Goal: Task Accomplishment & Management: Manage account settings

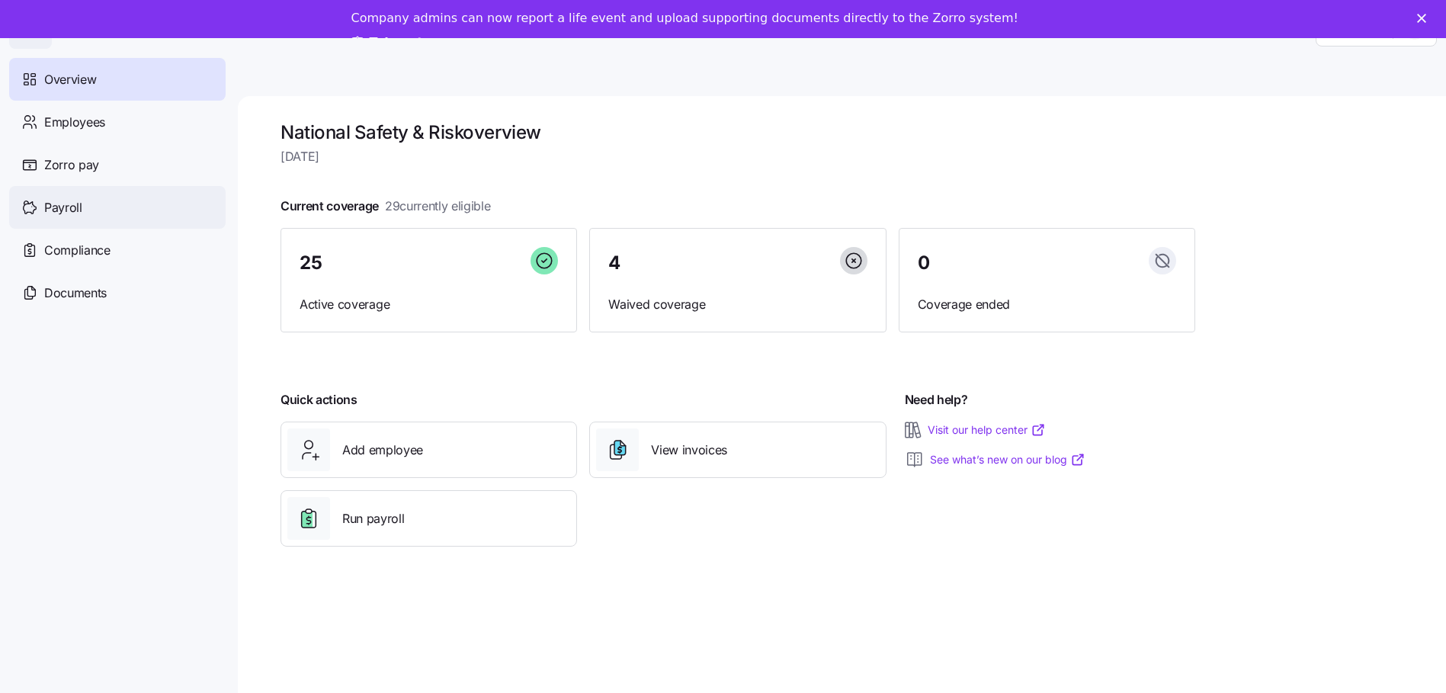
click at [94, 210] on div "Payroll" at bounding box center [117, 207] width 216 height 43
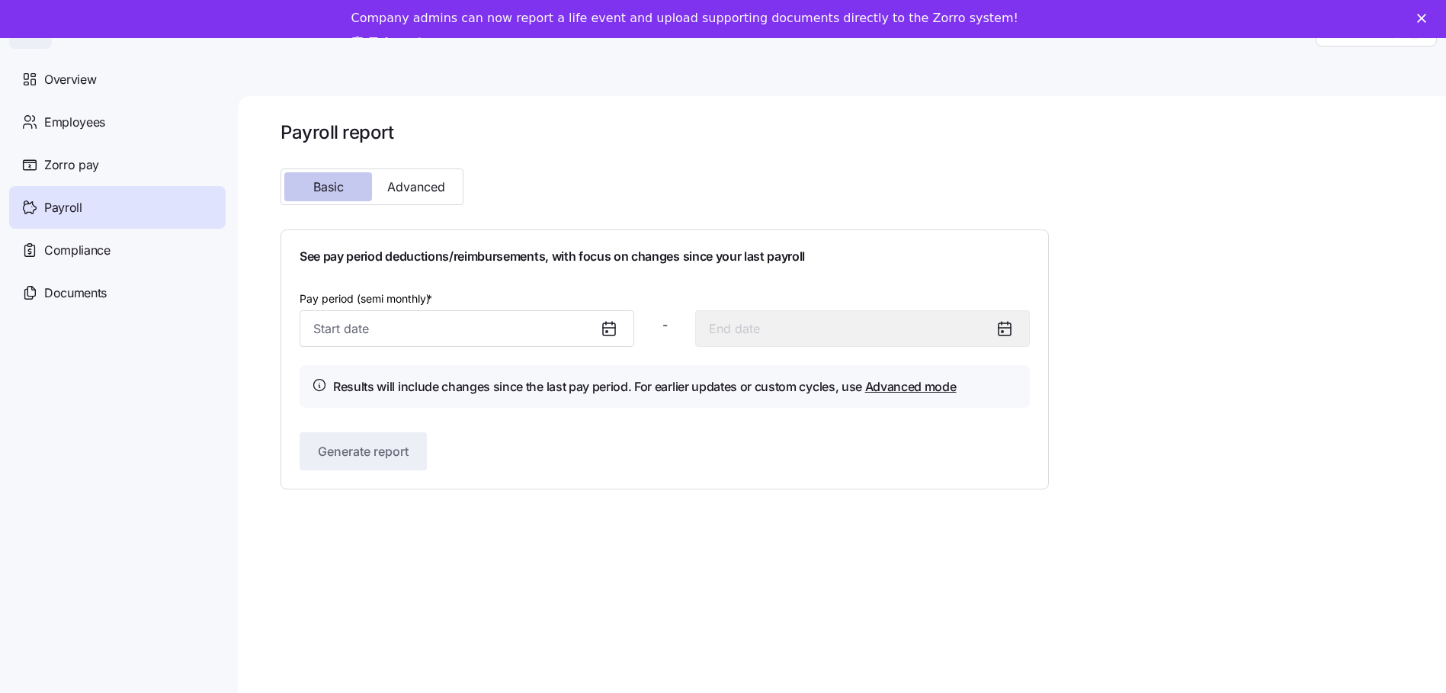
click at [338, 190] on span "Basic" at bounding box center [328, 187] width 30 height 12
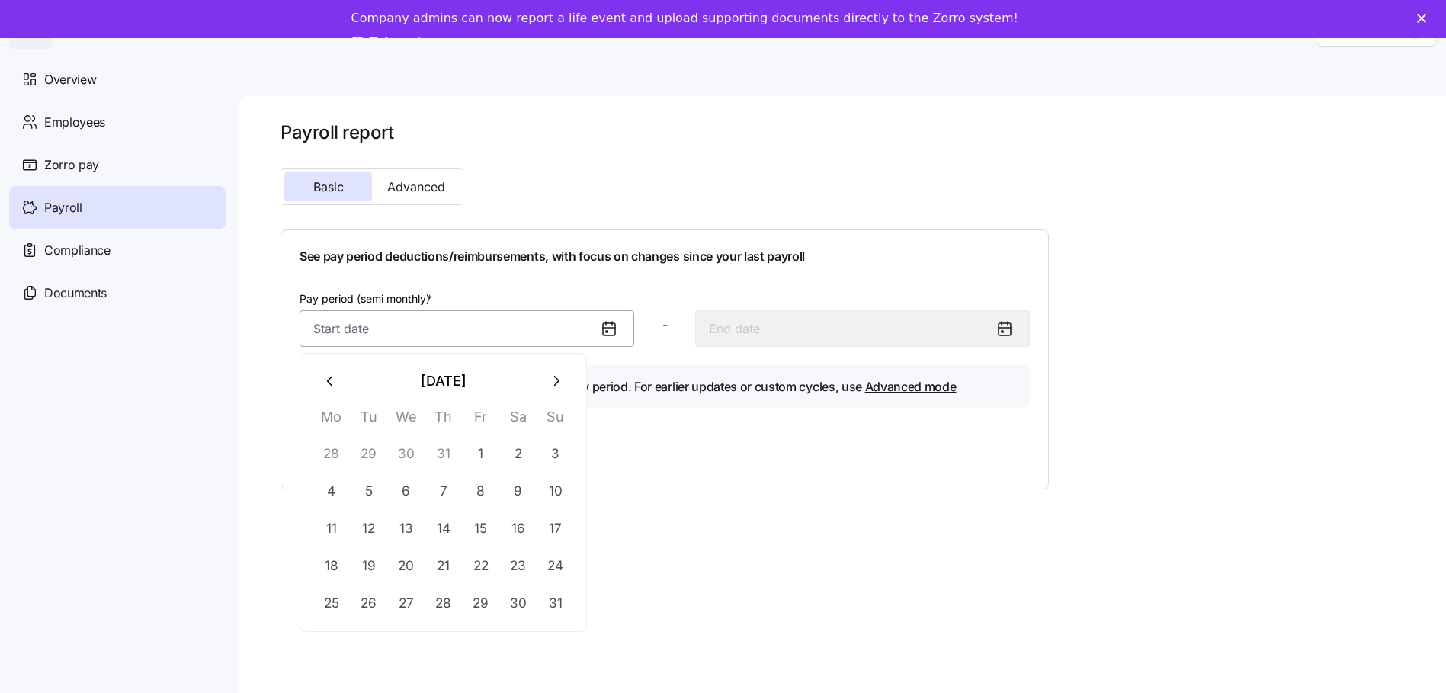
click at [591, 327] on input "Pay period (semi monthly) *" at bounding box center [466, 328] width 335 height 37
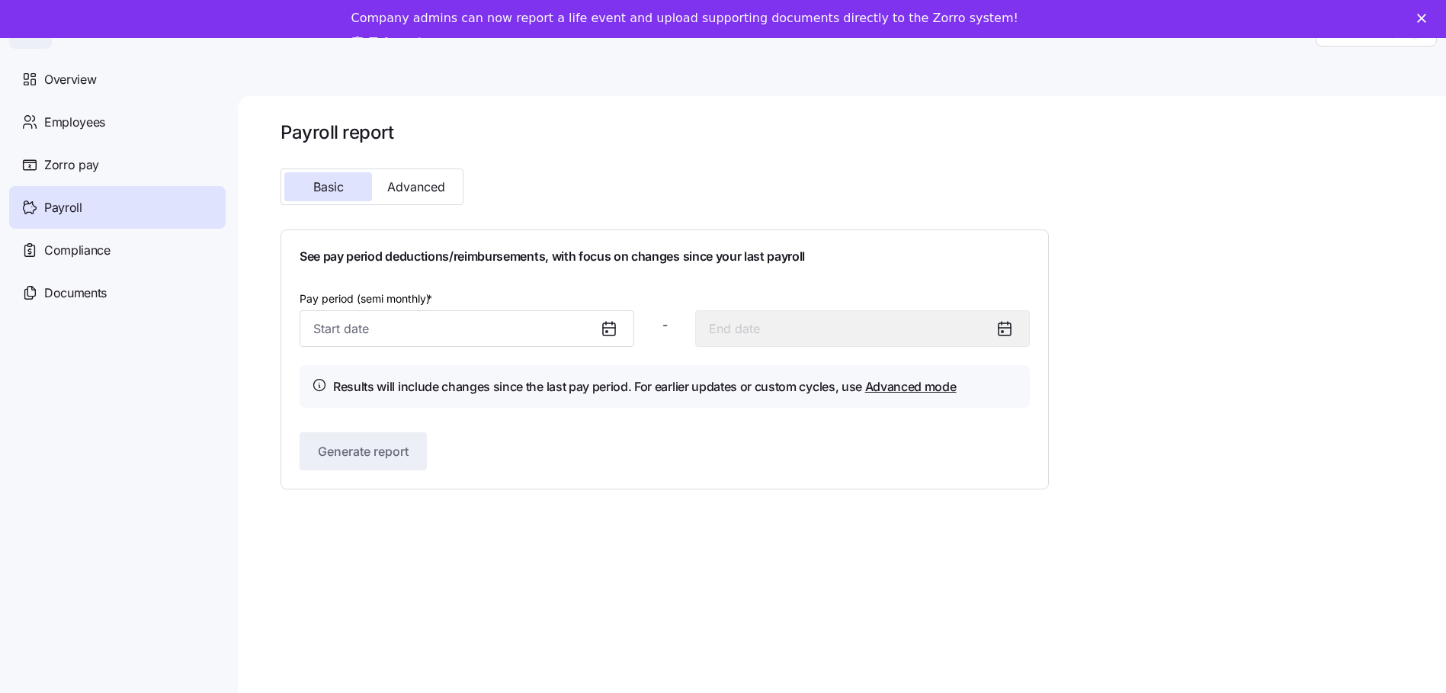
click at [601, 328] on icon at bounding box center [609, 328] width 18 height 18
click at [607, 328] on icon at bounding box center [609, 328] width 12 height 0
click at [603, 326] on icon at bounding box center [609, 329] width 12 height 12
click at [613, 328] on icon at bounding box center [609, 328] width 12 height 0
click at [591, 325] on input "Pay period (semi monthly) *" at bounding box center [466, 328] width 335 height 37
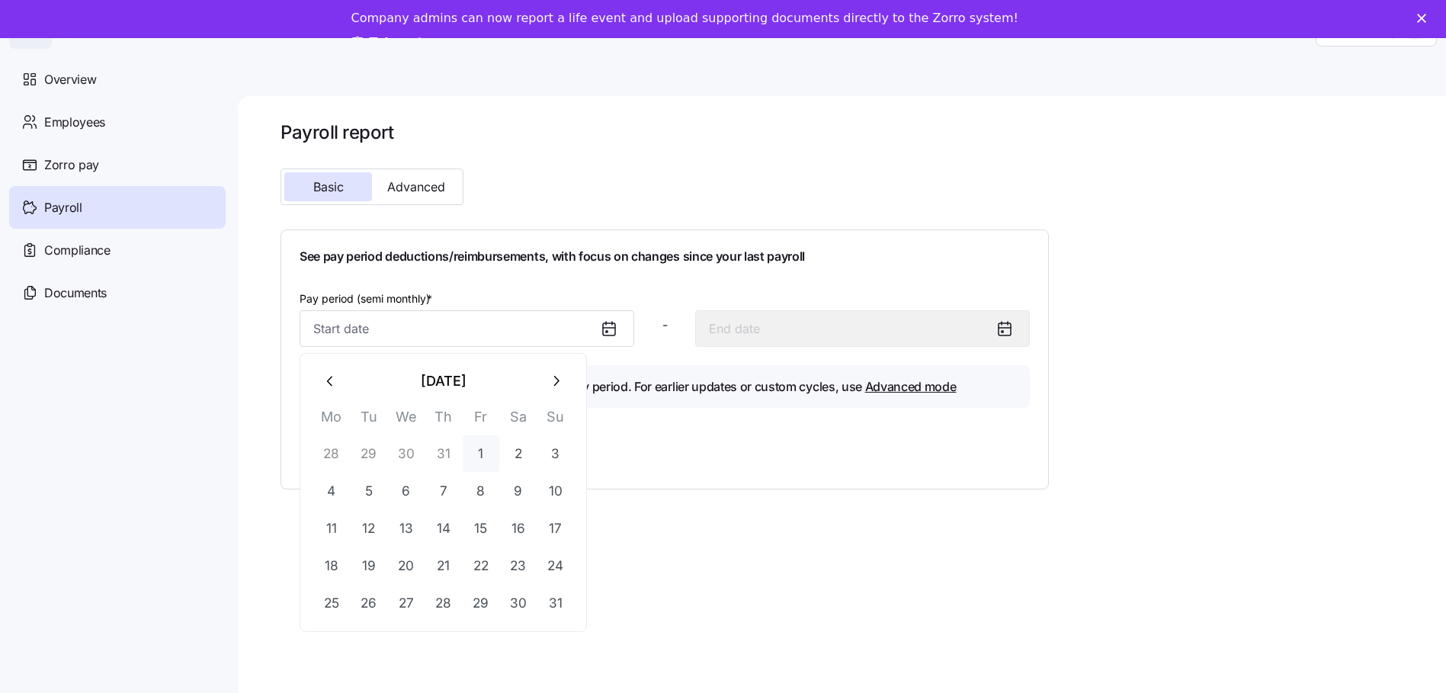
click at [485, 457] on button "1" at bounding box center [481, 453] width 37 height 37
type input "[DATE]"
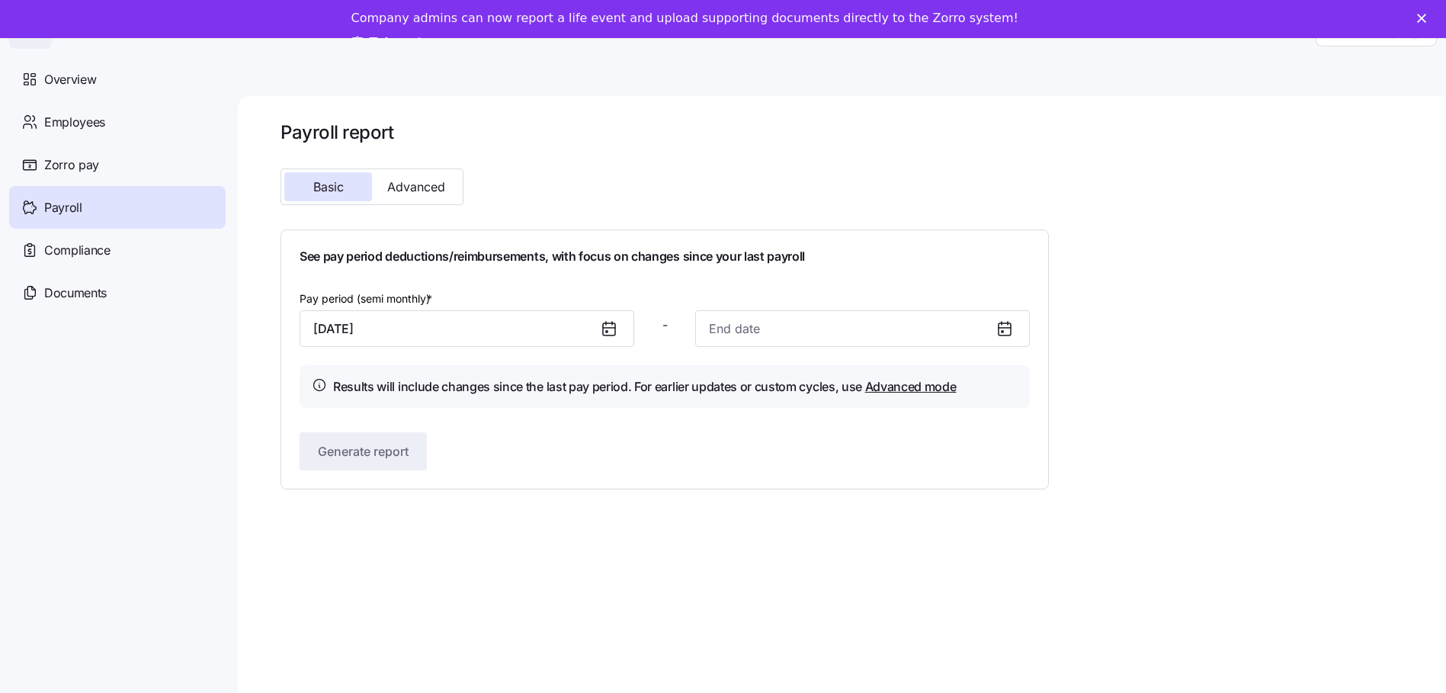
click at [1000, 335] on icon at bounding box center [1004, 329] width 12 height 12
click at [1004, 331] on icon at bounding box center [1004, 328] width 18 height 18
click at [861, 327] on input at bounding box center [862, 328] width 335 height 37
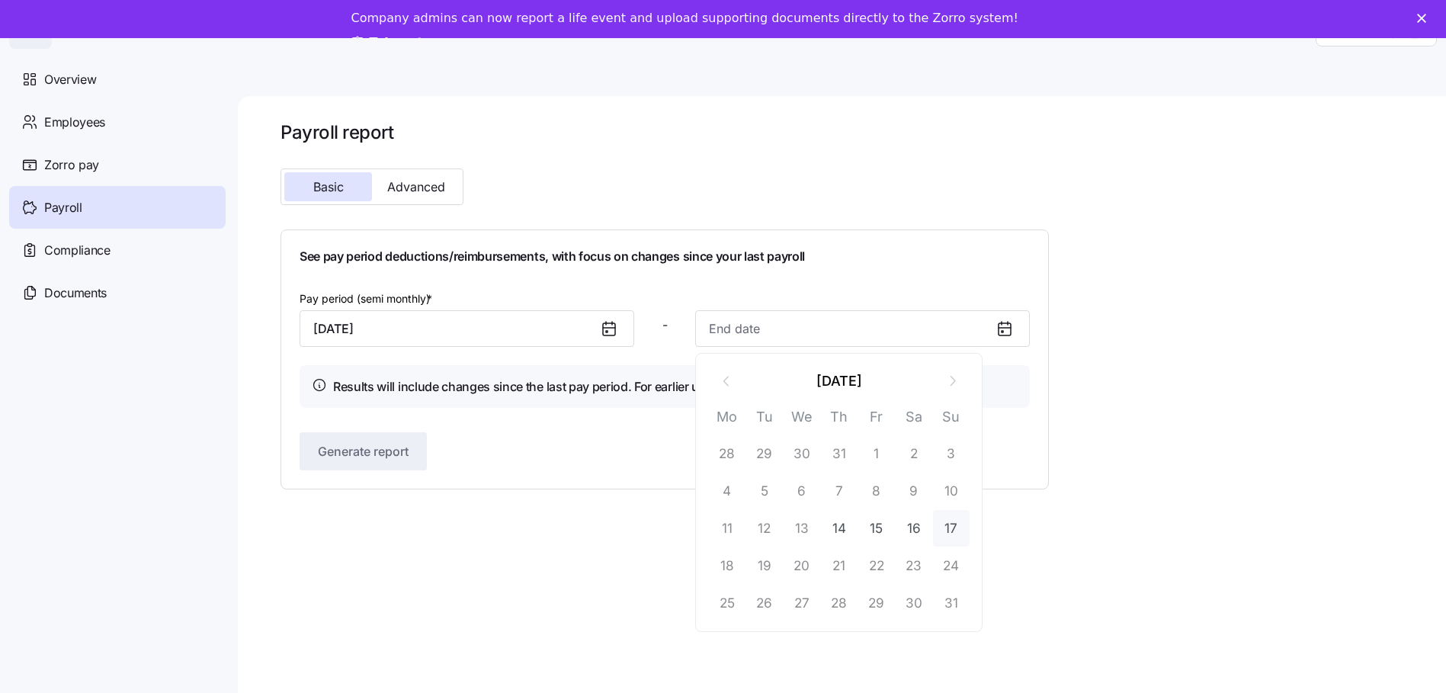
click at [953, 527] on button "17" at bounding box center [951, 528] width 37 height 37
type input "[DATE]"
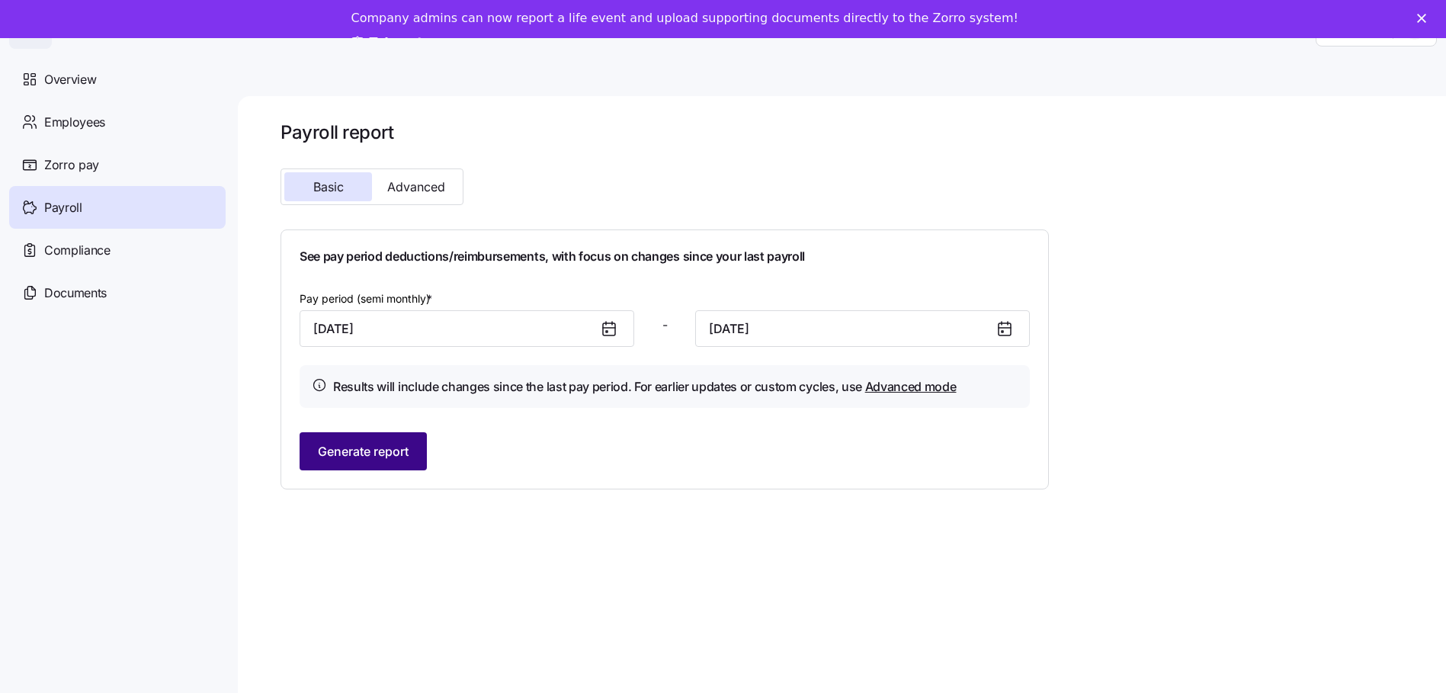
click at [347, 446] on span "Generate report" at bounding box center [363, 451] width 91 height 18
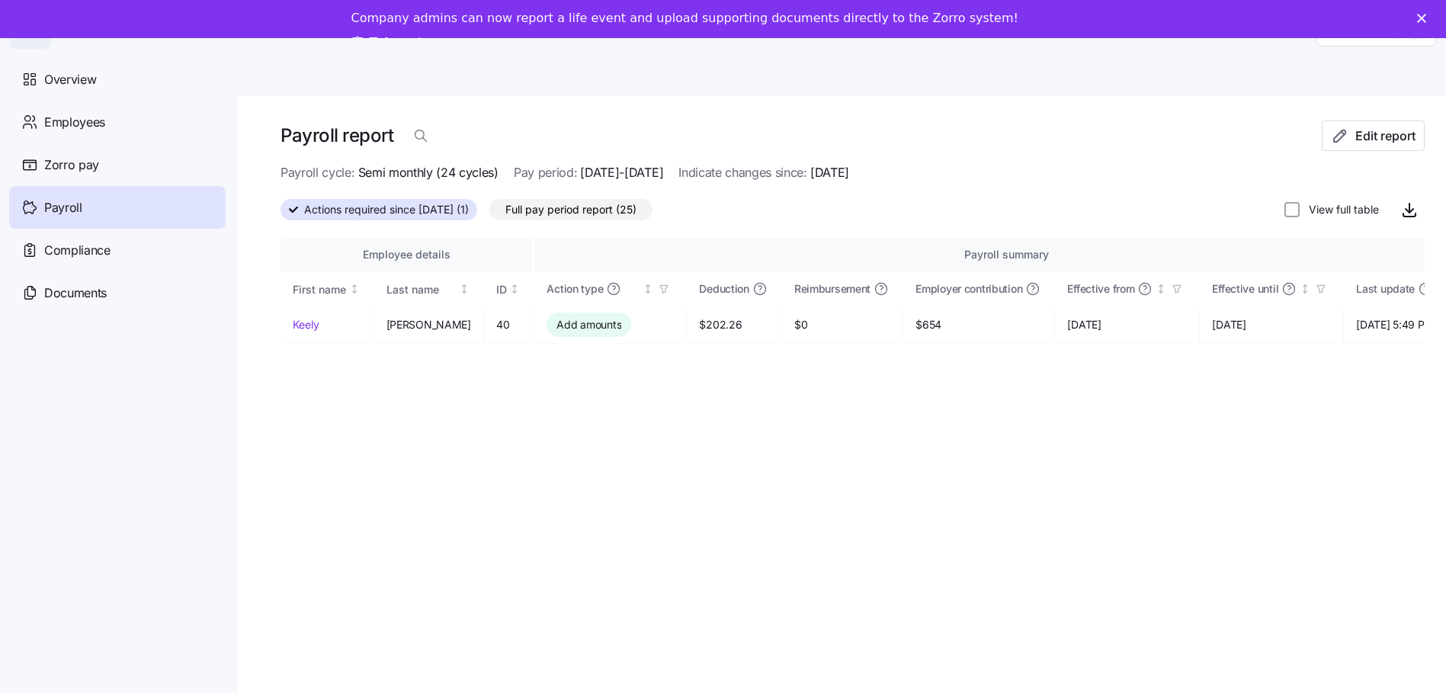
click at [81, 209] on span "Payroll" at bounding box center [63, 207] width 38 height 19
click at [78, 211] on span "Payroll" at bounding box center [63, 207] width 38 height 19
click at [297, 208] on icon at bounding box center [293, 210] width 9 height 6
click at [280, 214] on input "Actions required since [DATE] (1)" at bounding box center [280, 214] width 0 height 0
click at [617, 205] on span "Full pay period report (25)" at bounding box center [570, 210] width 131 height 20
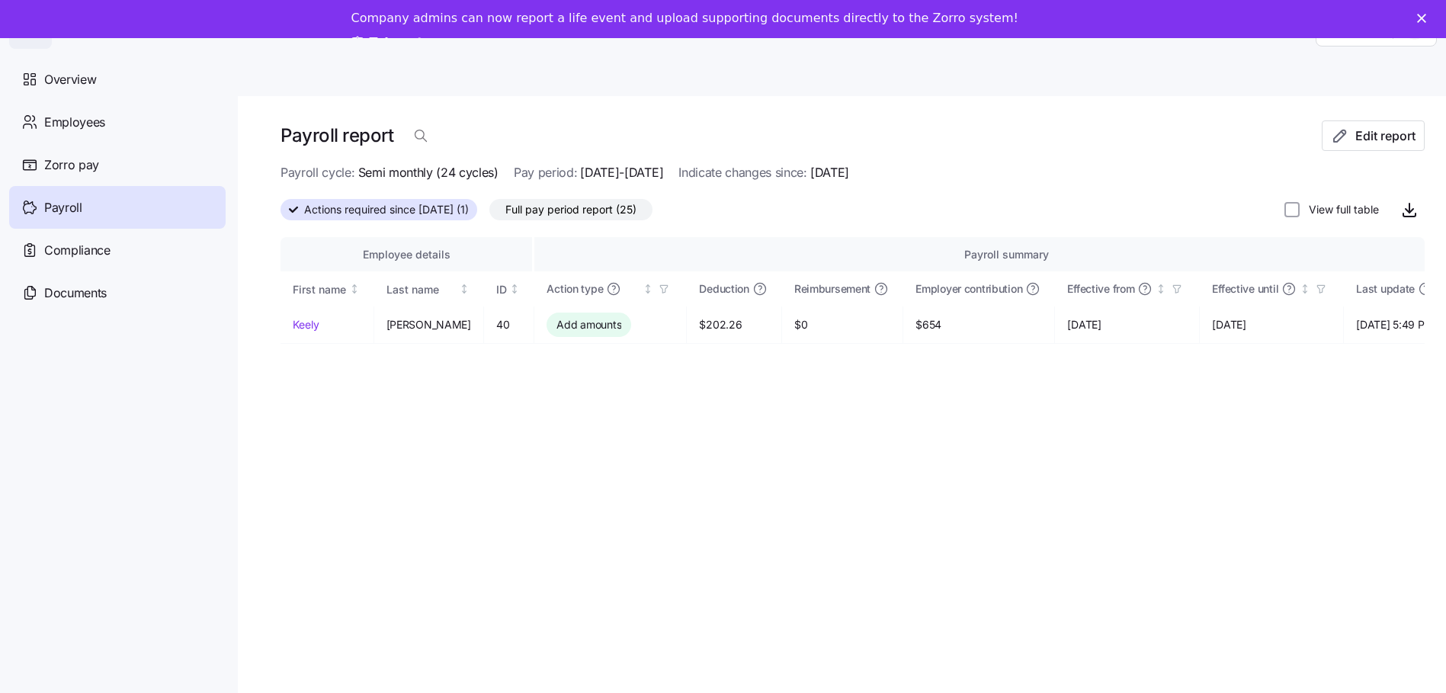
click at [489, 213] on input "Full pay period report (25)" at bounding box center [489, 213] width 0 height 0
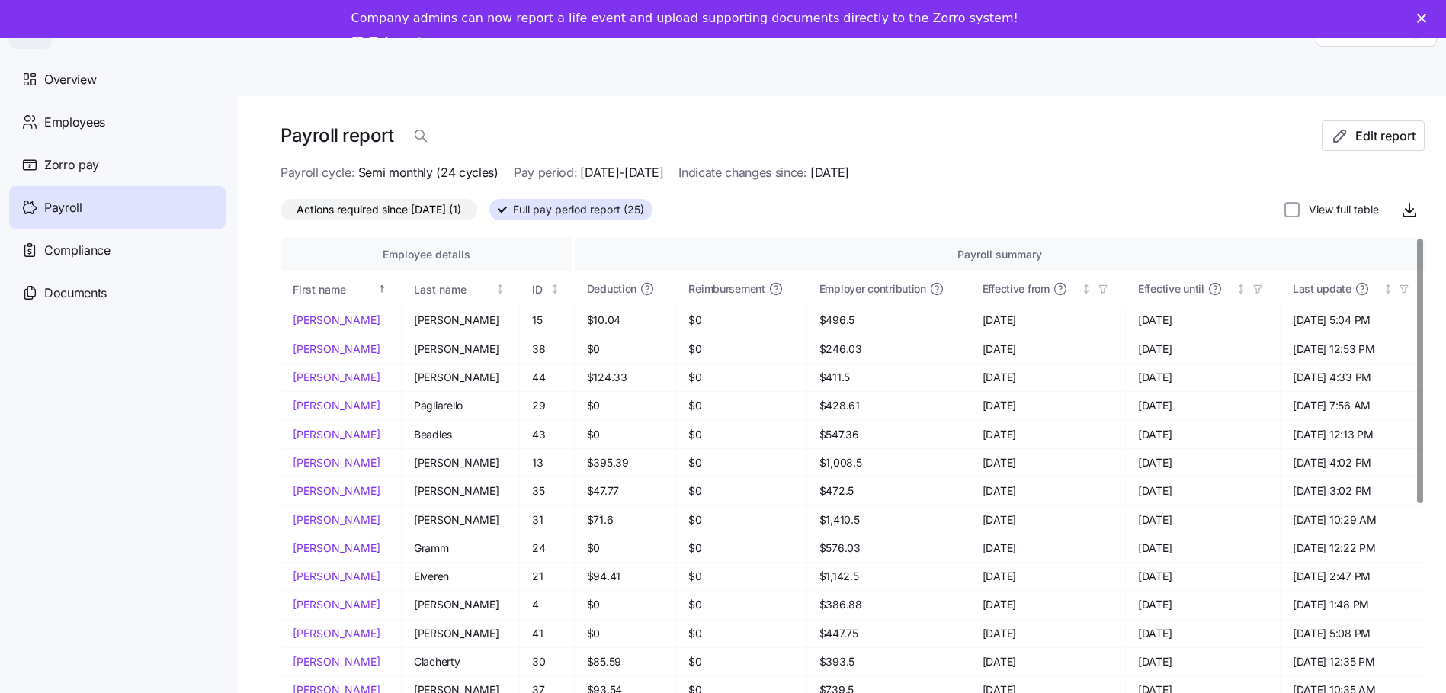
click at [454, 205] on span "Actions required since [DATE] (1)" at bounding box center [378, 210] width 165 height 20
click at [280, 213] on input "Actions required since [DATE] (1)" at bounding box center [280, 213] width 0 height 0
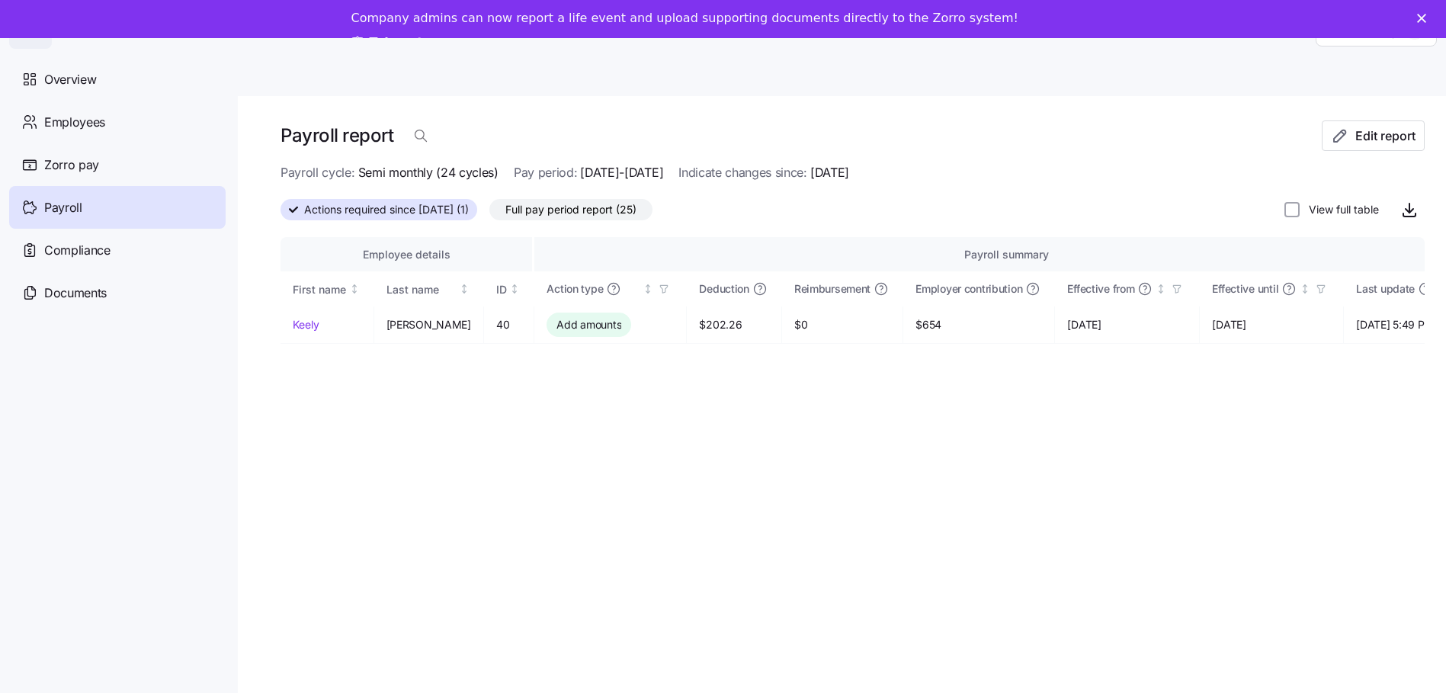
click at [469, 168] on span "Semi monthly (24 cycles)" at bounding box center [428, 172] width 140 height 19
click at [1377, 142] on span "Edit report" at bounding box center [1385, 135] width 60 height 18
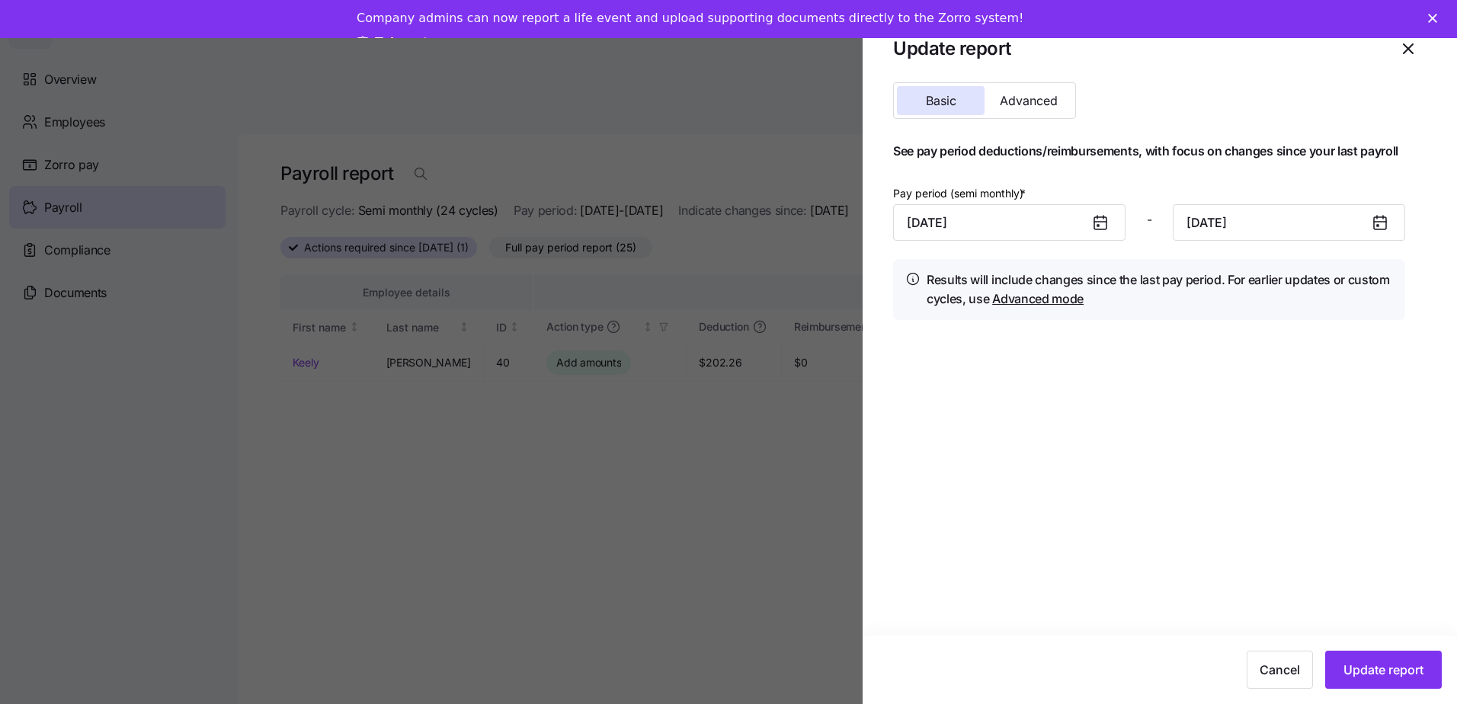
click at [1104, 226] on icon at bounding box center [1100, 223] width 12 height 12
click at [1383, 228] on icon at bounding box center [1380, 223] width 12 height 12
click at [1207, 220] on input "[DATE]" at bounding box center [1289, 222] width 232 height 37
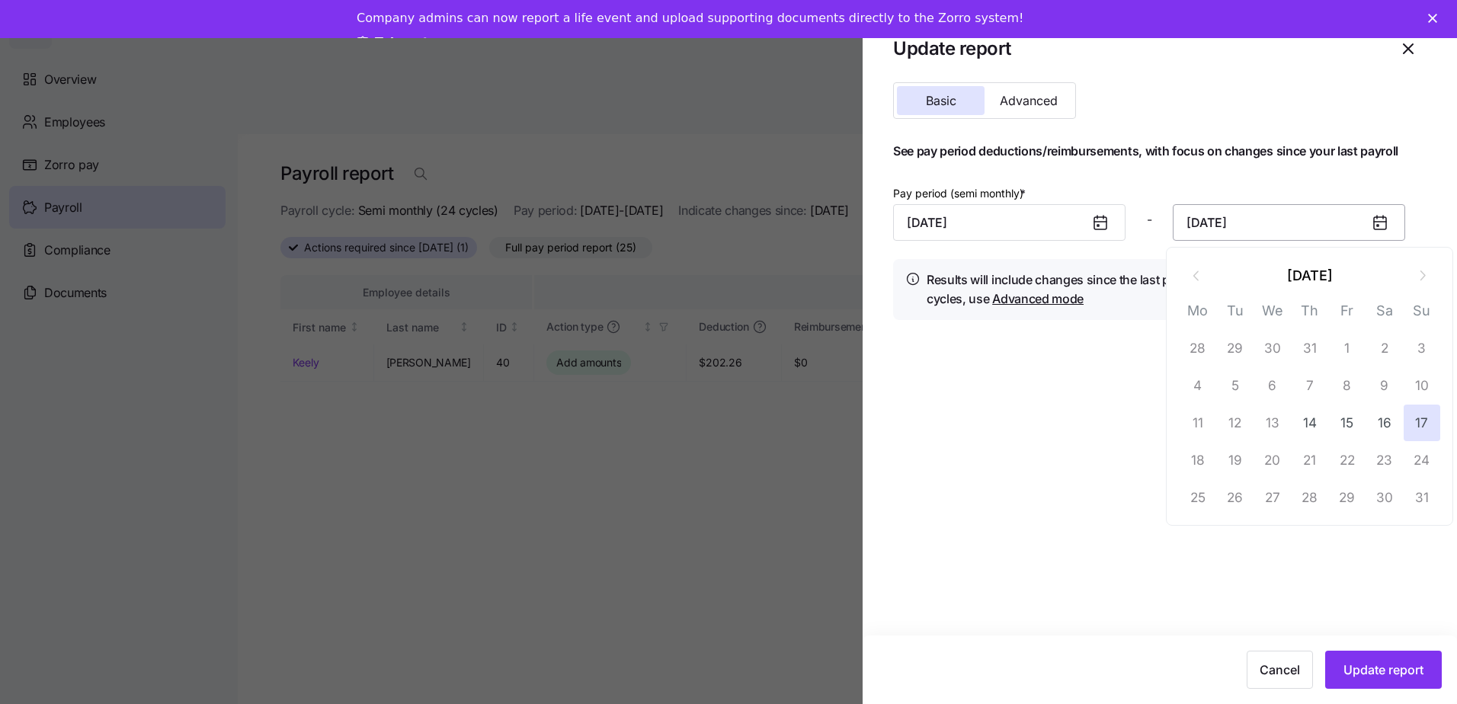
click at [1281, 218] on input "[DATE]" at bounding box center [1289, 222] width 232 height 37
click at [1020, 223] on input "[DATE]" at bounding box center [1009, 222] width 232 height 37
type input "[DATE]"
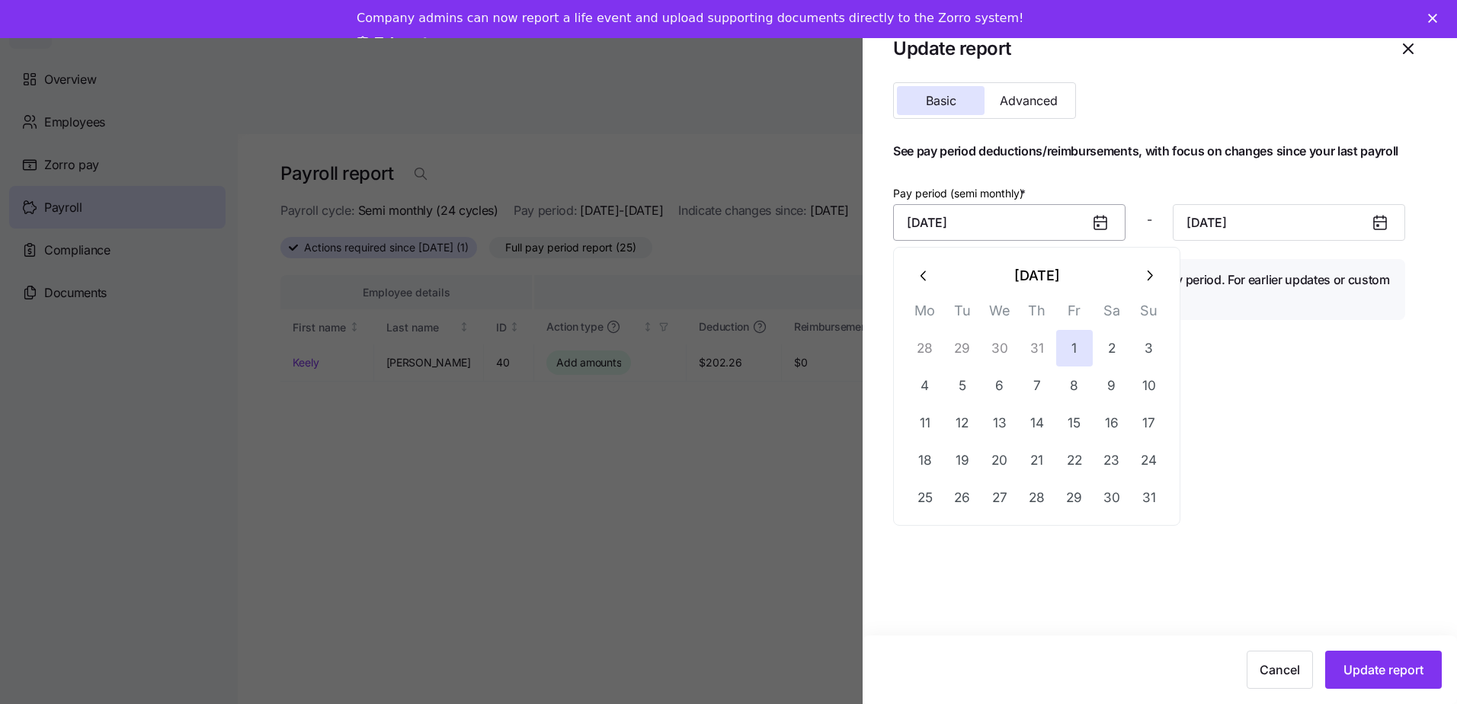
click at [1020, 223] on input "[DATE]" at bounding box center [1009, 222] width 232 height 37
click at [927, 274] on icon "button" at bounding box center [924, 275] width 17 height 17
click at [959, 350] on button "1" at bounding box center [962, 348] width 37 height 37
type input "[DATE]"
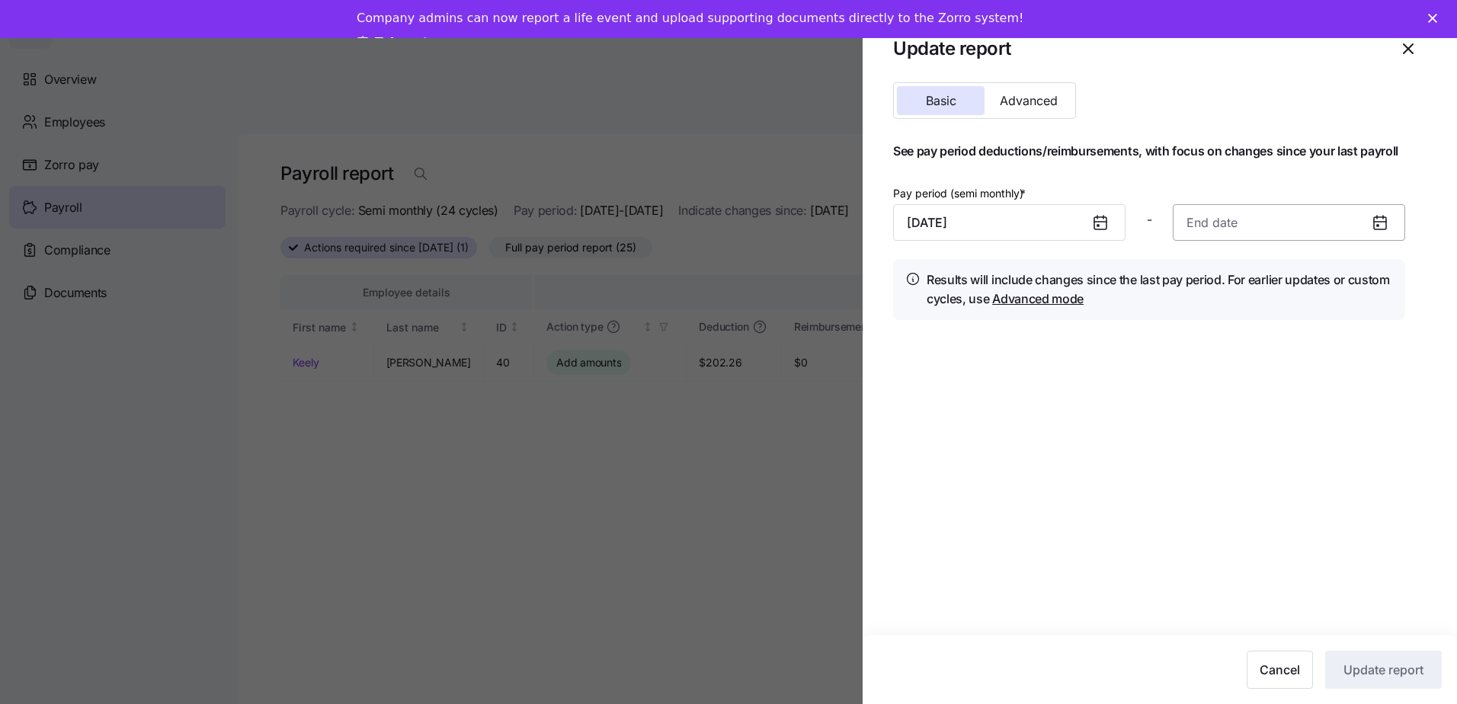
type input "[DATE]"
click at [1307, 224] on input at bounding box center [1289, 222] width 232 height 37
click at [1311, 423] on button "17" at bounding box center [1310, 423] width 37 height 37
type input "[DATE]"
click at [1372, 667] on span "Update report" at bounding box center [1383, 670] width 80 height 18
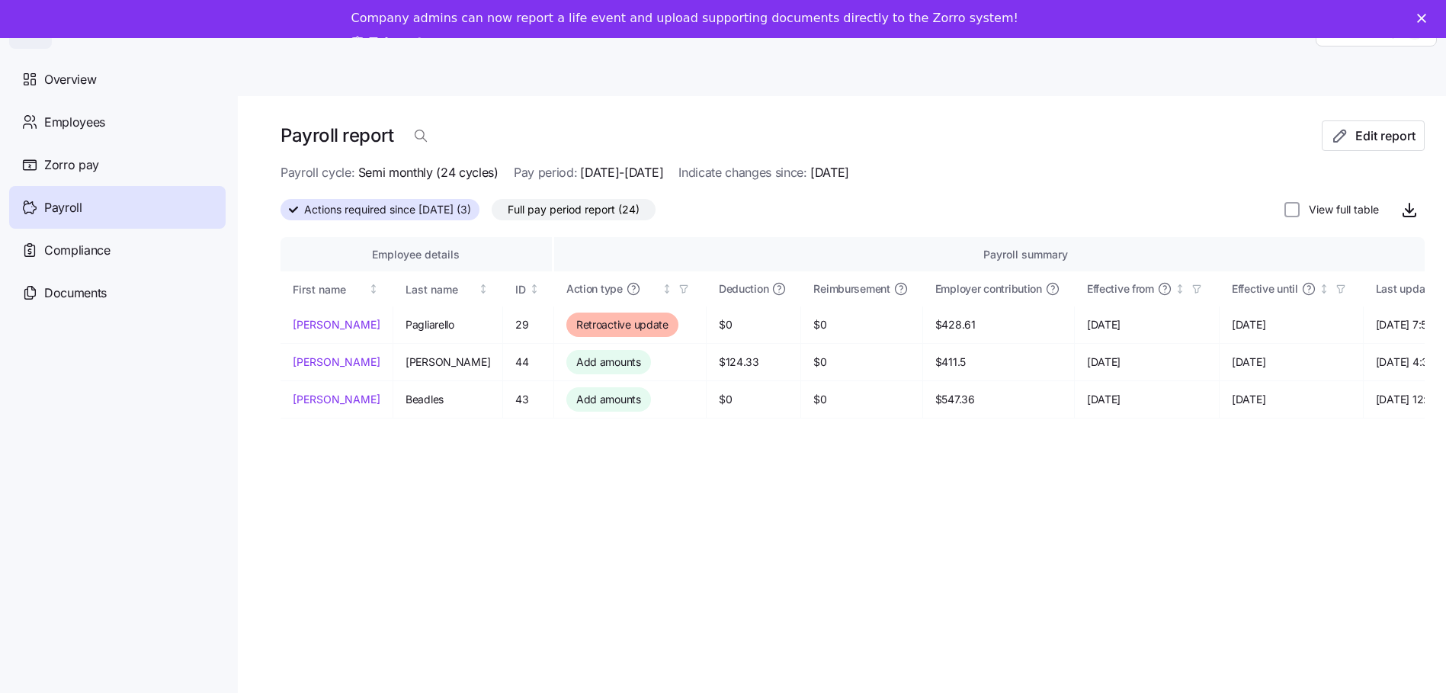
click at [552, 98] on div "Payroll report Edit report Payroll cycle: Semi monthly (24 cycles) Pay period: …" at bounding box center [842, 413] width 1208 height 635
